Goal: Find specific page/section: Find specific page/section

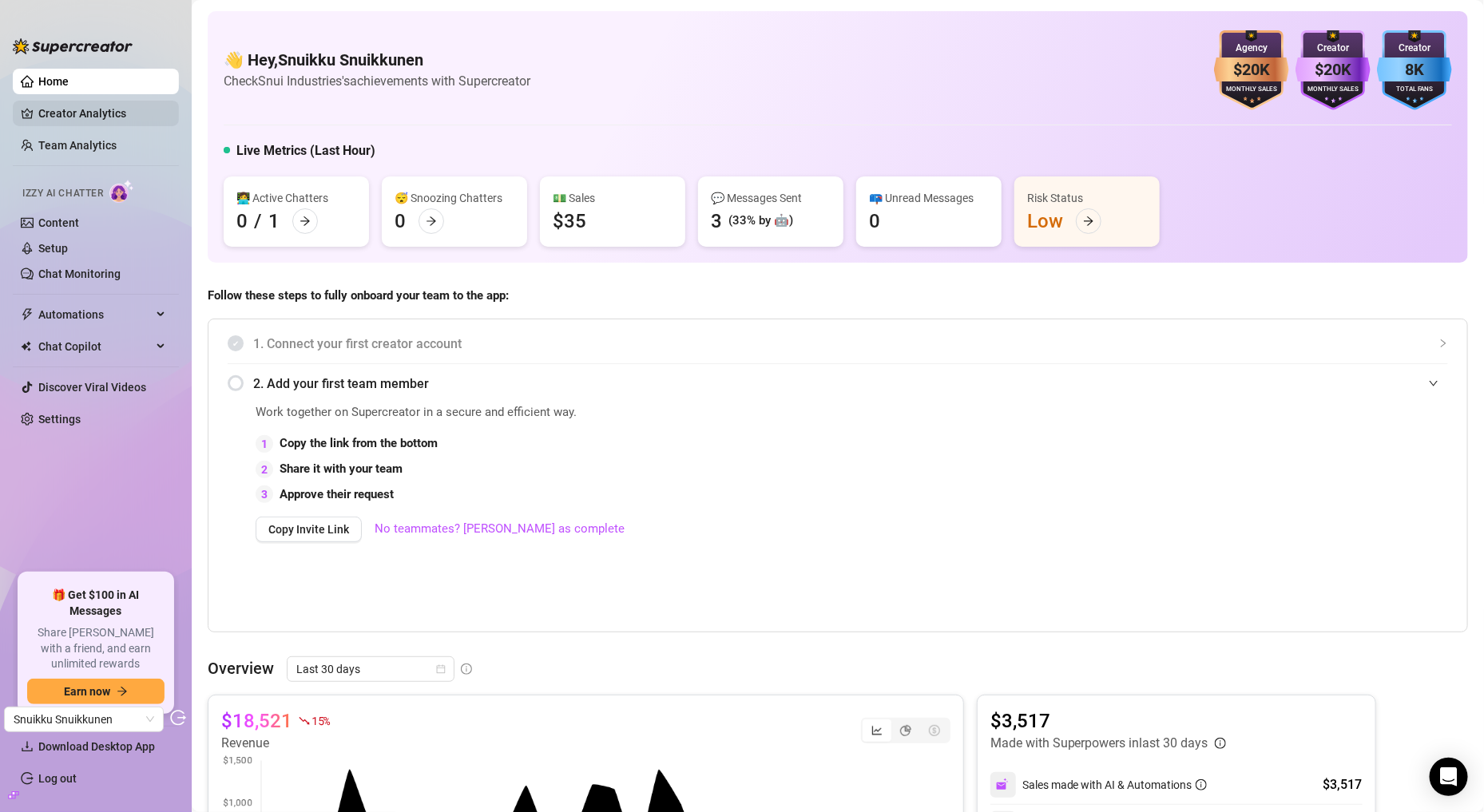
click at [89, 120] on link "Creator Analytics" at bounding box center [102, 114] width 128 height 26
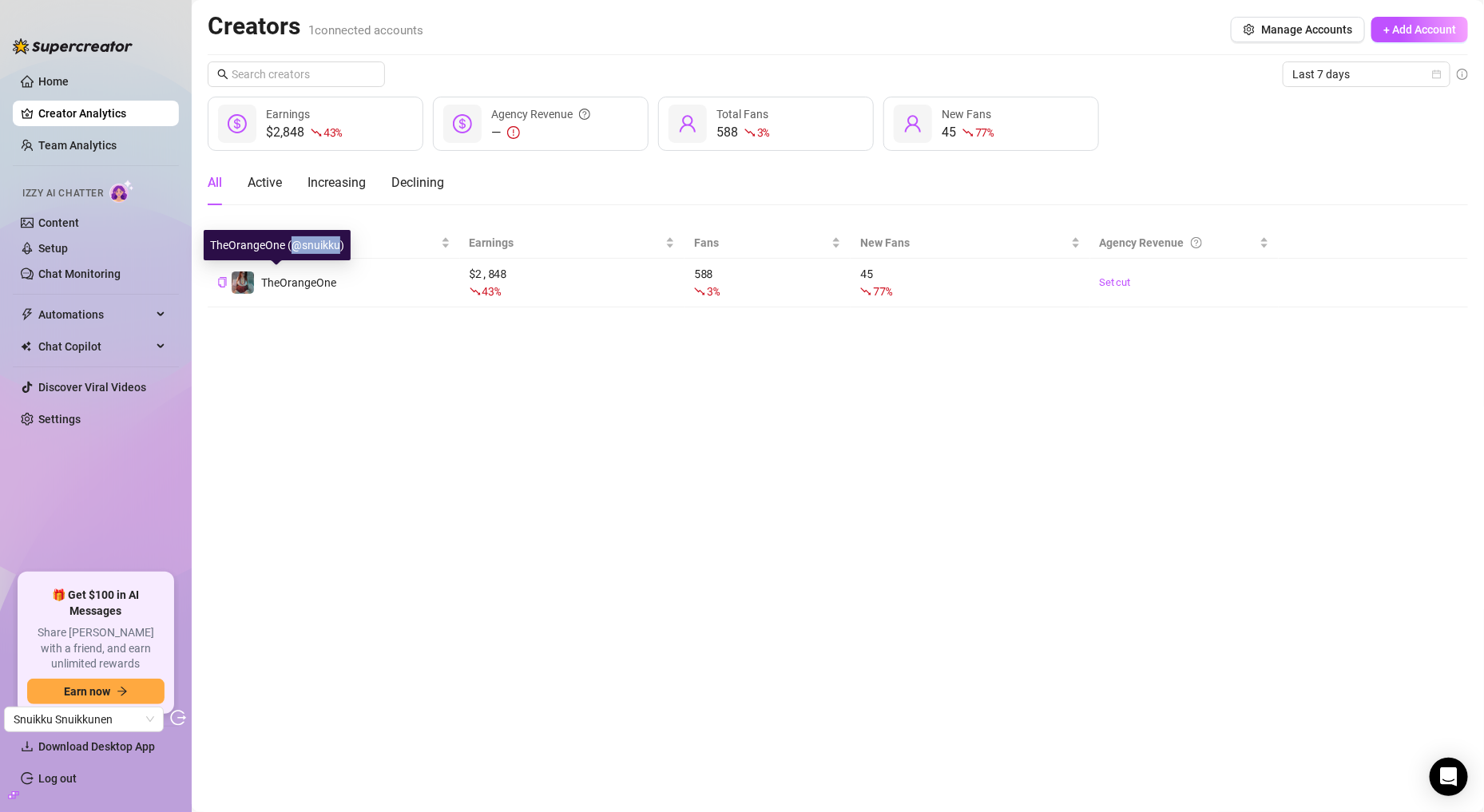
drag, startPoint x: 290, startPoint y: 250, endPoint x: 336, endPoint y: 248, distance: 46.0
click at [336, 248] on div "TheOrangeOne (@snuikku)" at bounding box center [277, 245] width 147 height 31
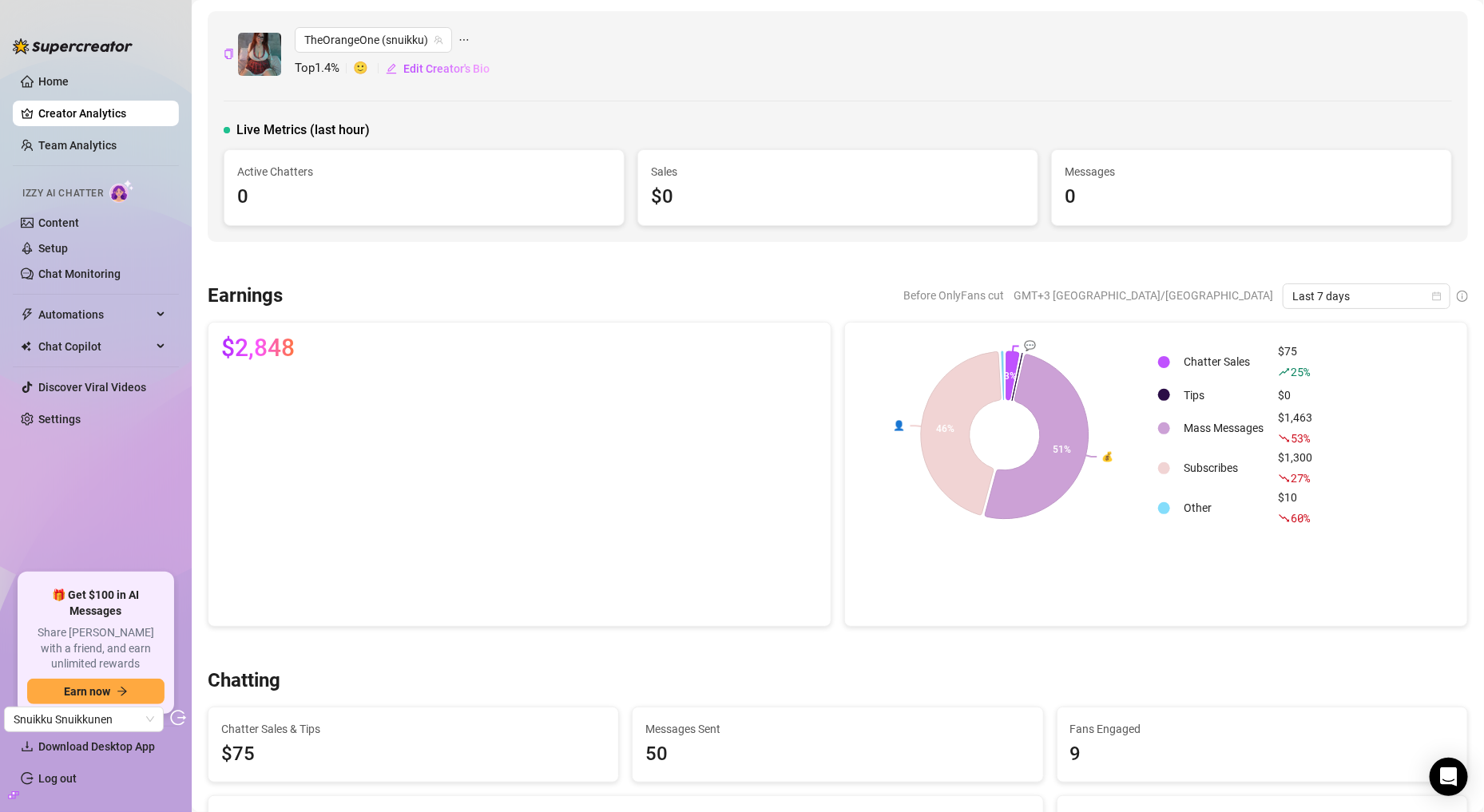
click at [119, 117] on link "Creator Analytics" at bounding box center [102, 114] width 128 height 26
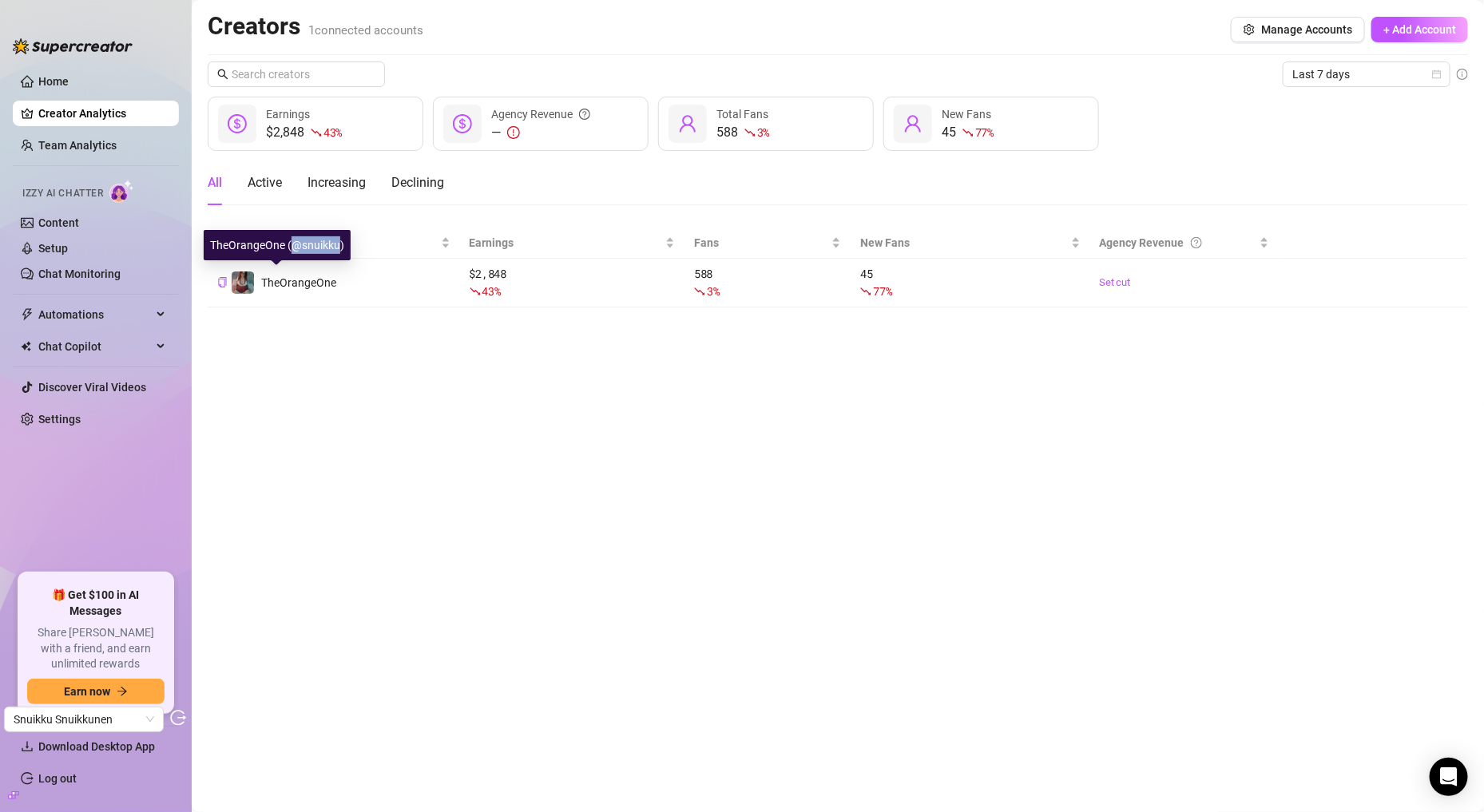
copy div "@snuikku"
drag, startPoint x: 292, startPoint y: 240, endPoint x: 338, endPoint y: 240, distance: 46.0
click at [338, 240] on div "TheOrangeOne (@snuikku)" at bounding box center [277, 245] width 147 height 31
